Goal: Information Seeking & Learning: Find specific fact

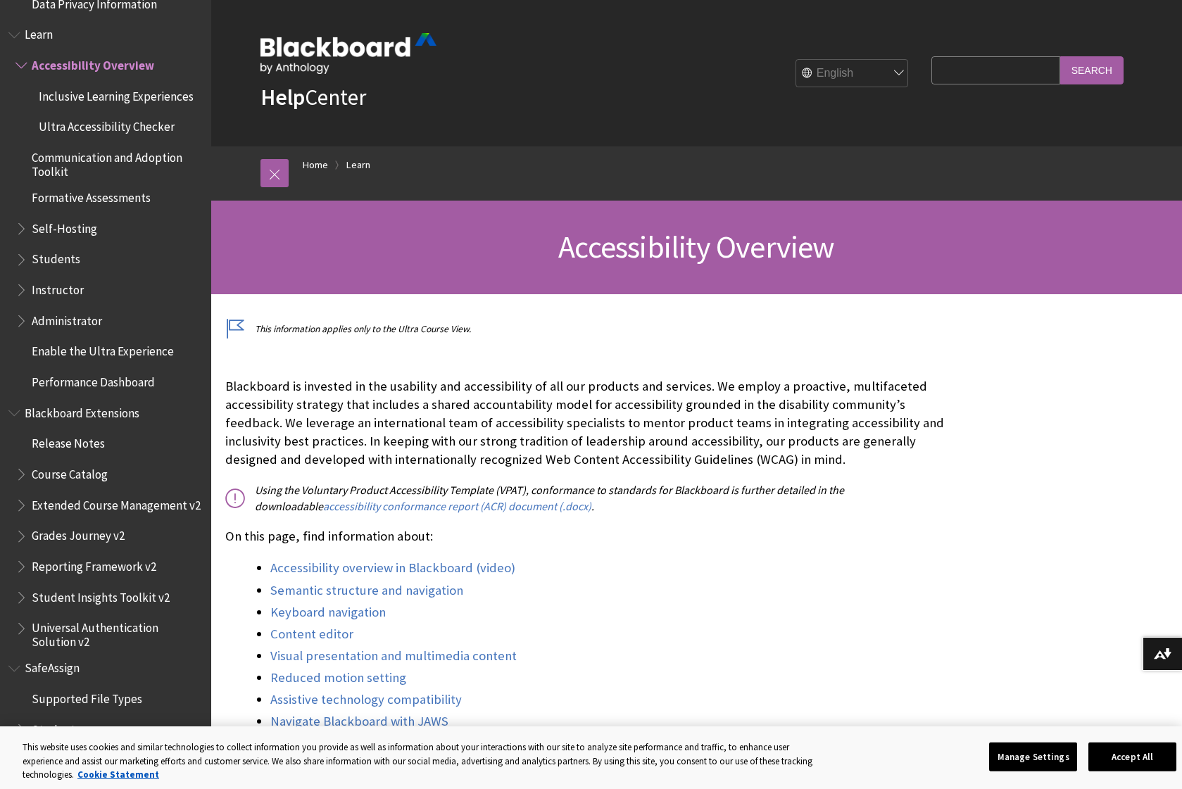
click at [987, 71] on input "Search Query" at bounding box center [995, 69] width 128 height 27
type input "dark mode"
click at [1091, 70] on input "Search" at bounding box center [1091, 69] width 63 height 27
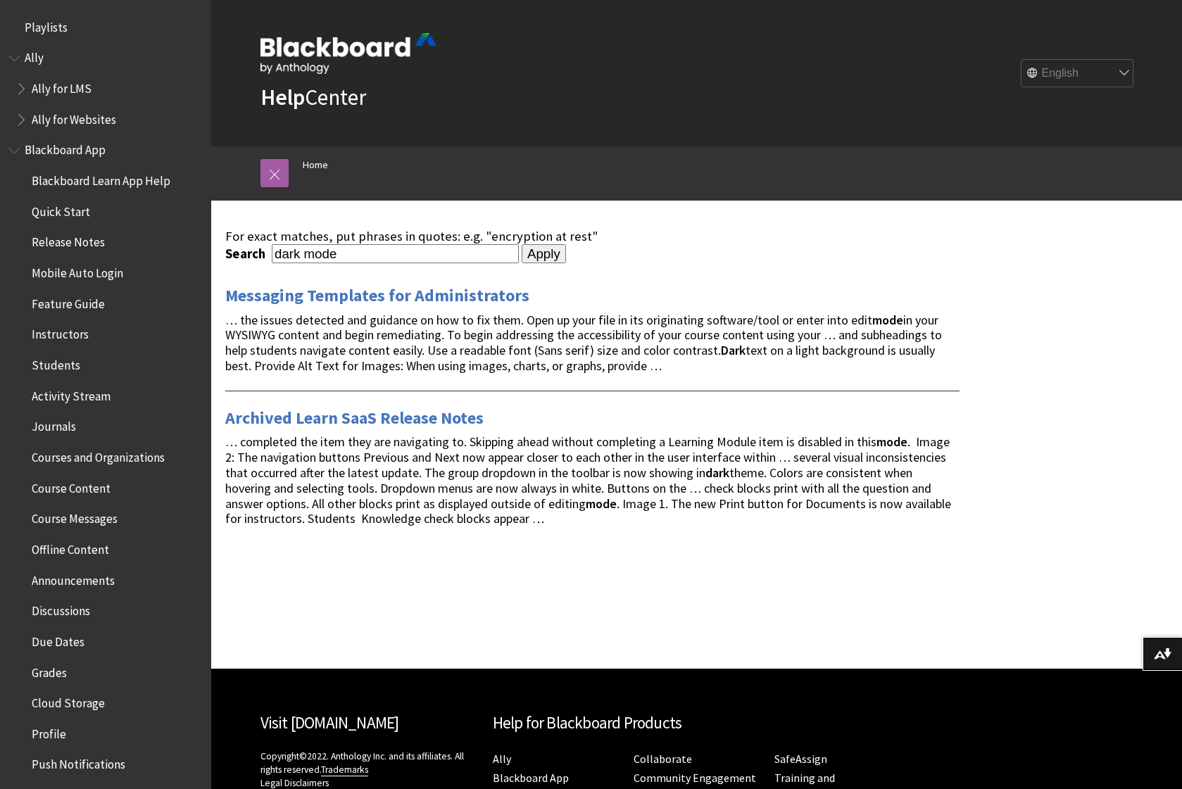
click at [521, 253] on input "Apply" at bounding box center [543, 254] width 44 height 20
click at [336, 254] on input "dark mode" at bounding box center [395, 253] width 247 height 19
click at [521, 252] on input "Apply" at bounding box center [543, 254] width 44 height 20
